Goal: Find contact information: Find contact information

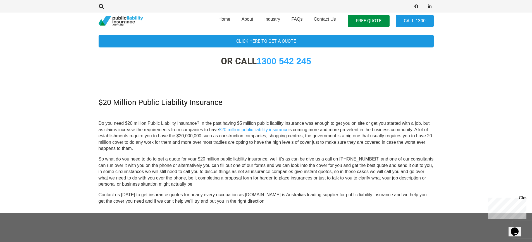
click at [273, 92] on h2 at bounding box center [266, 83] width 335 height 17
click at [390, 97] on div "OR CALL 1300 542 245 $20 Million Public Liability Insurance Do you need $20 mil…" at bounding box center [266, 130] width 335 height 149
click at [160, 148] on p "Do you need $20 million Public Liability Insurance? In the past having $5 milli…" at bounding box center [266, 135] width 335 height 31
click at [149, 149] on p "Do you need $20 million Public Liability Insurance? In the past having $5 milli…" at bounding box center [266, 135] width 335 height 31
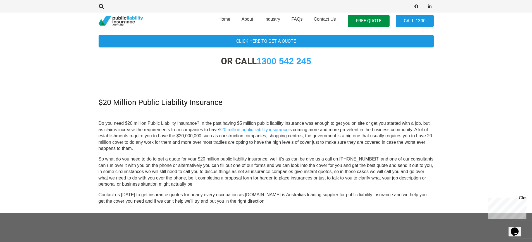
click at [149, 149] on p "Do you need $20 million Public Liability Insurance? In the past having $5 milli…" at bounding box center [266, 135] width 335 height 31
click at [140, 149] on p "Do you need $20 million Public Liability Insurance? In the past having $5 milli…" at bounding box center [266, 135] width 335 height 31
click at [224, 19] on span "Home" at bounding box center [225, 19] width 12 height 5
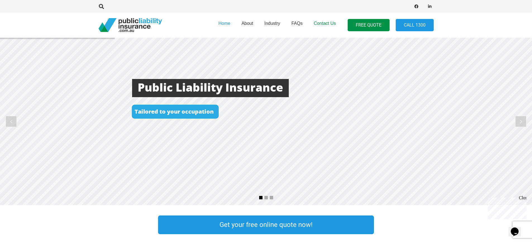
click at [322, 21] on span "Contact Us" at bounding box center [325, 23] width 22 height 5
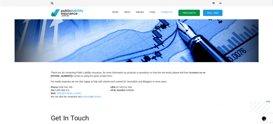
scroll to position [84, 0]
